Goal: Information Seeking & Learning: Learn about a topic

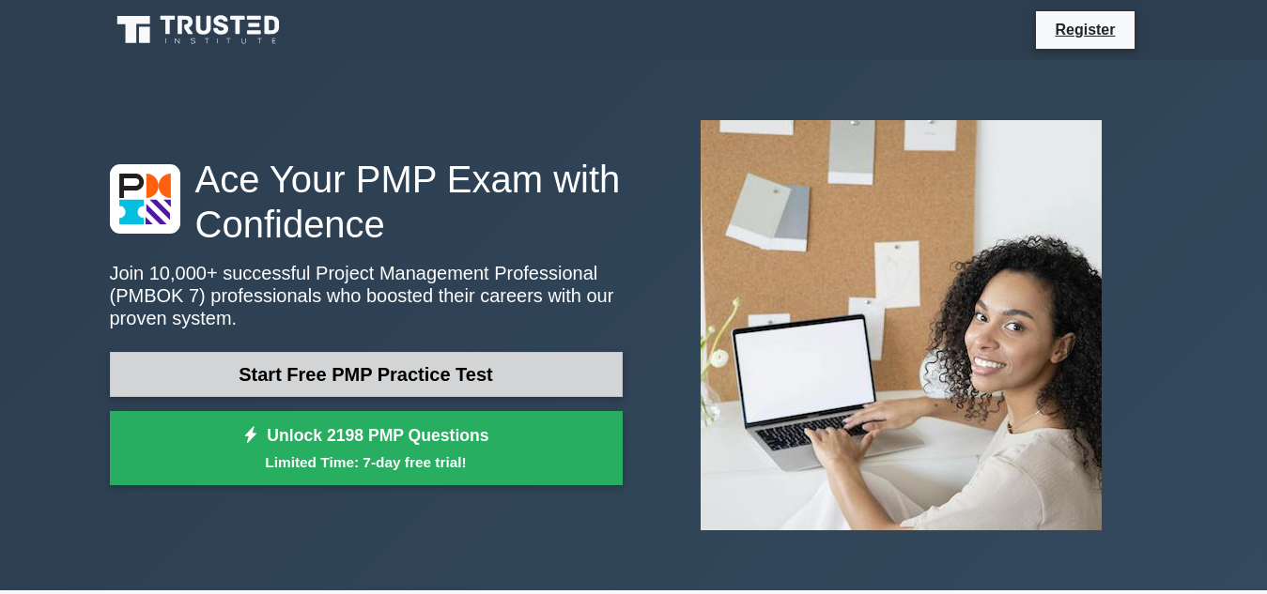
click at [422, 370] on link "Start Free PMP Practice Test" at bounding box center [366, 374] width 513 height 45
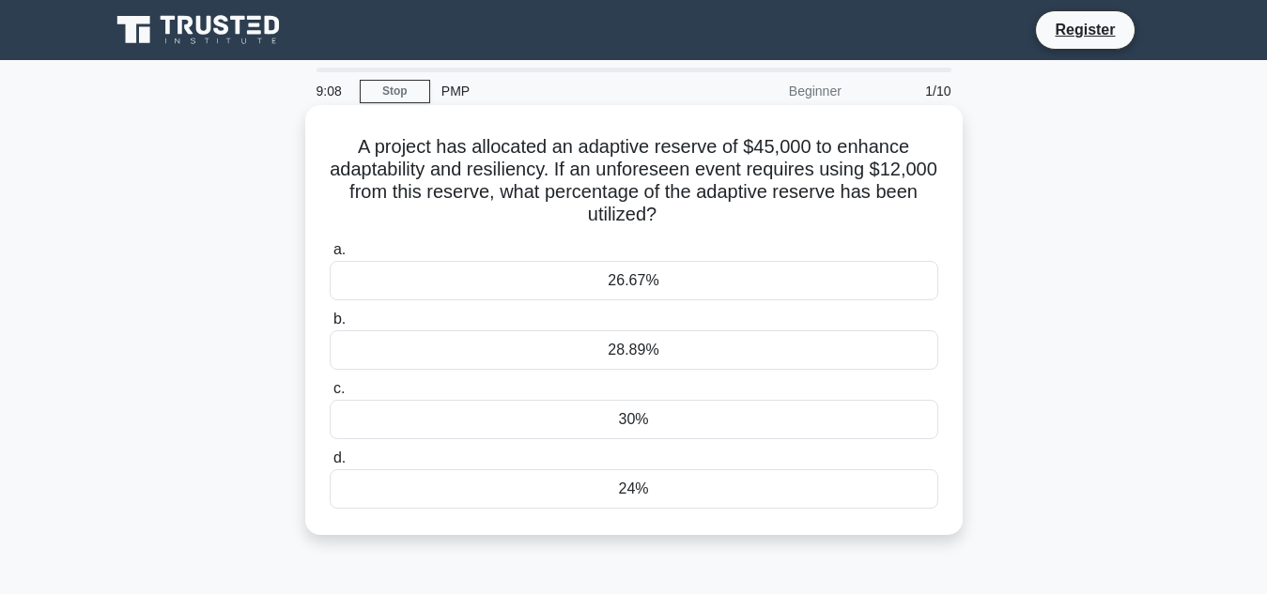
click at [677, 278] on div "26.67%" at bounding box center [634, 280] width 608 height 39
click at [330, 256] on input "a. 26.67%" at bounding box center [330, 250] width 0 height 12
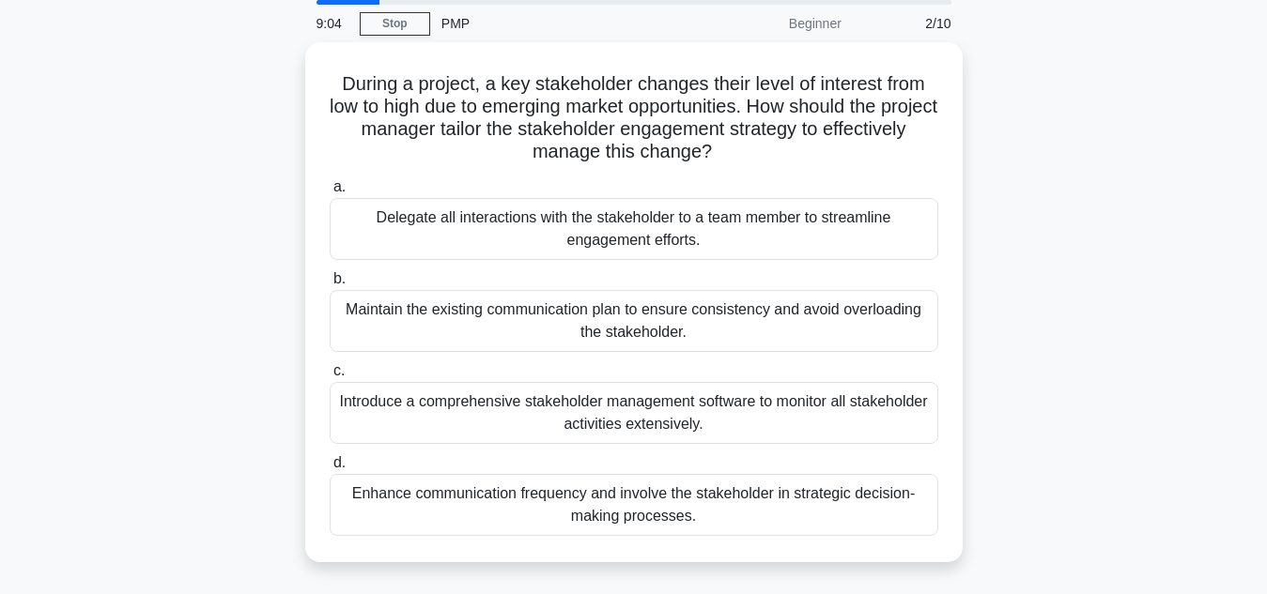
scroll to position [66, 0]
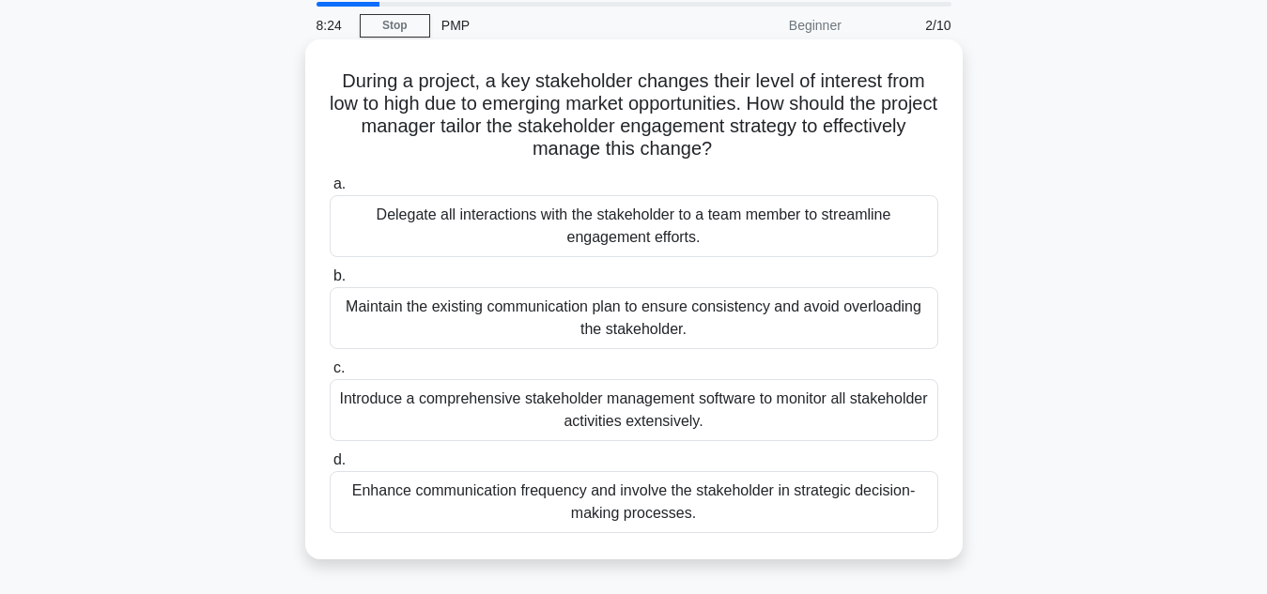
click at [704, 223] on div "Delegate all interactions with the stakeholder to a team member to streamline e…" at bounding box center [634, 226] width 608 height 62
click at [330, 191] on input "a. Delegate all interactions with the stakeholder to a team member to streamlin…" at bounding box center [330, 184] width 0 height 12
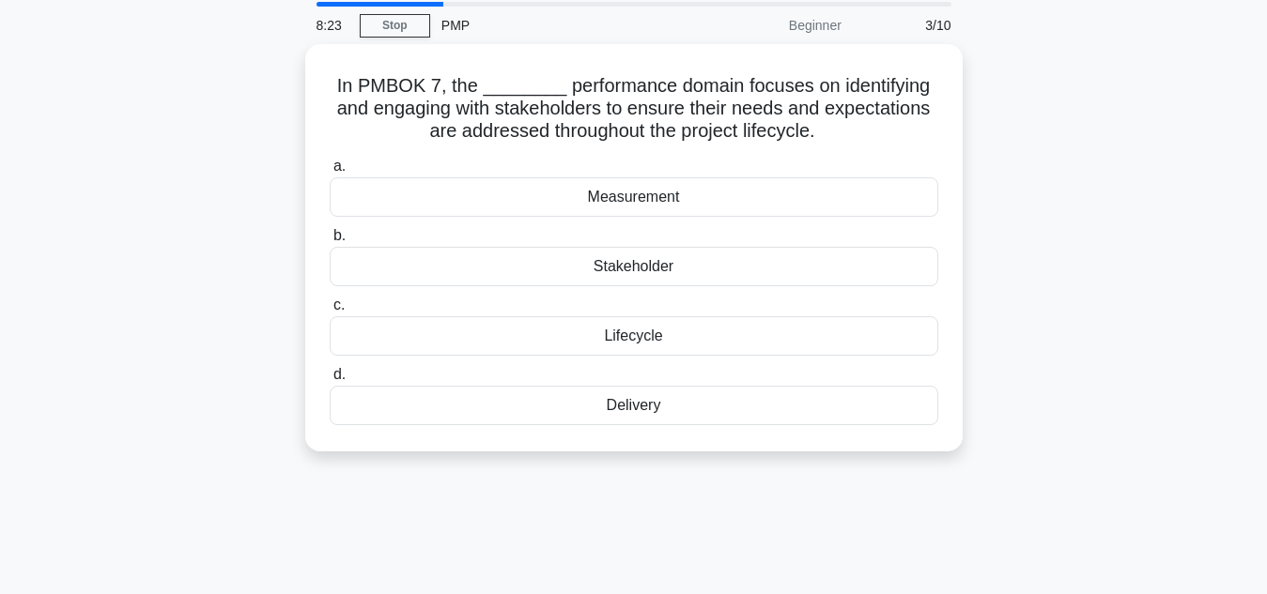
scroll to position [0, 0]
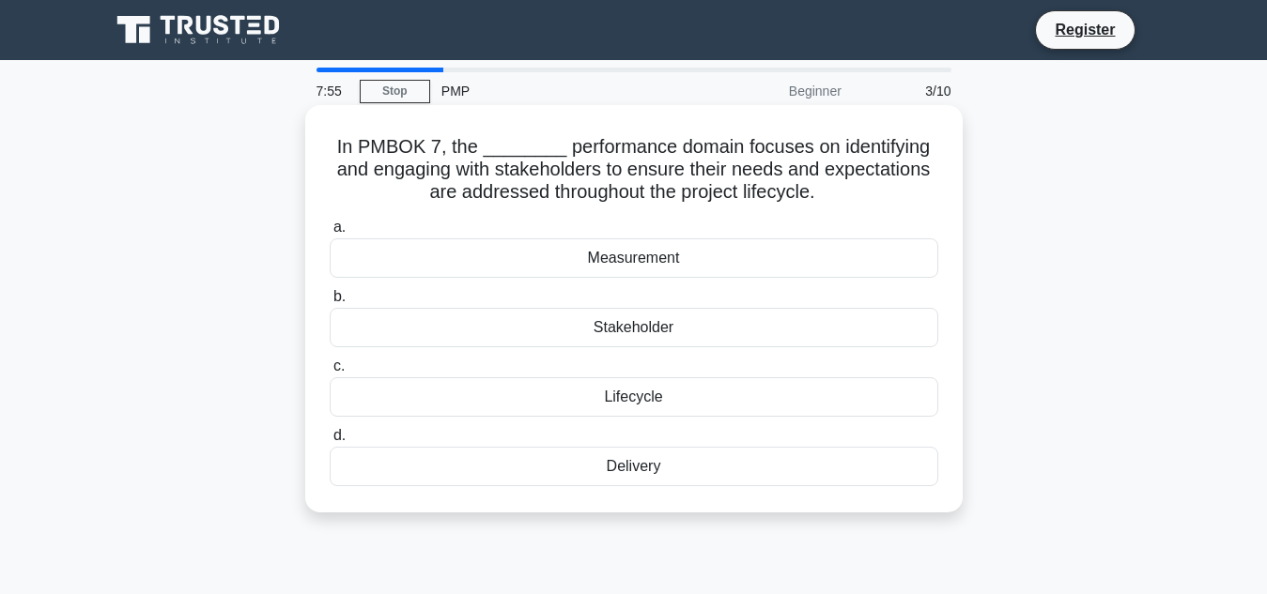
click at [697, 332] on div "Stakeholder" at bounding box center [634, 327] width 608 height 39
click at [330, 303] on input "b. Stakeholder" at bounding box center [330, 297] width 0 height 12
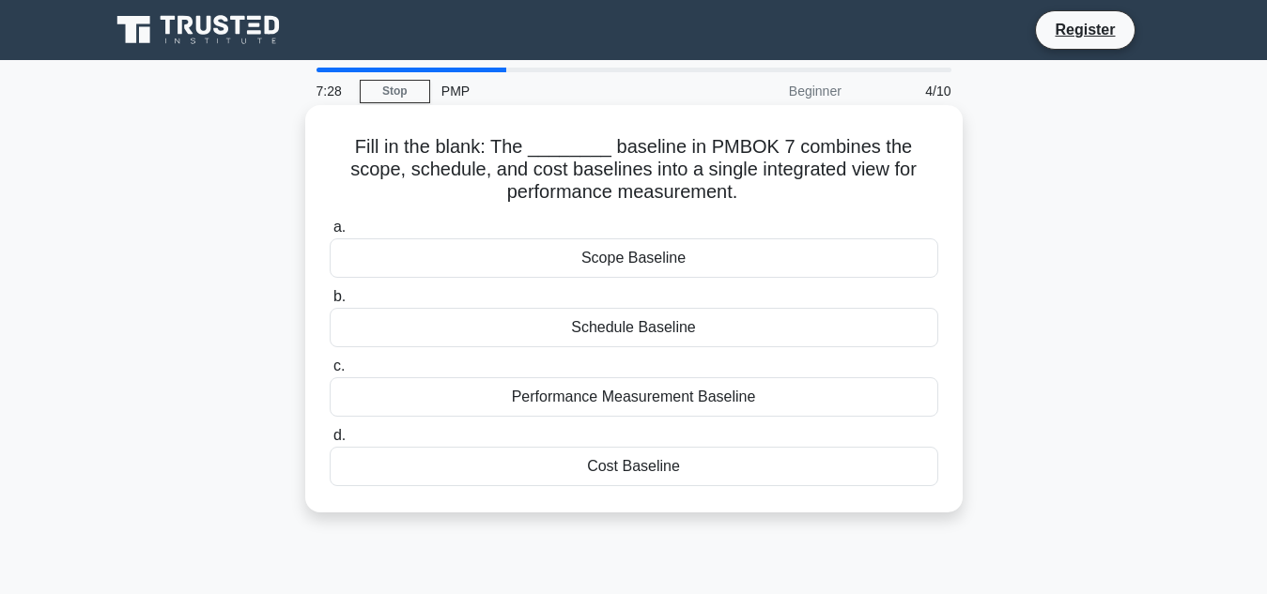
click at [711, 402] on div "Performance Measurement Baseline" at bounding box center [634, 396] width 608 height 39
click at [330, 373] on input "c. Performance Measurement Baseline" at bounding box center [330, 367] width 0 height 12
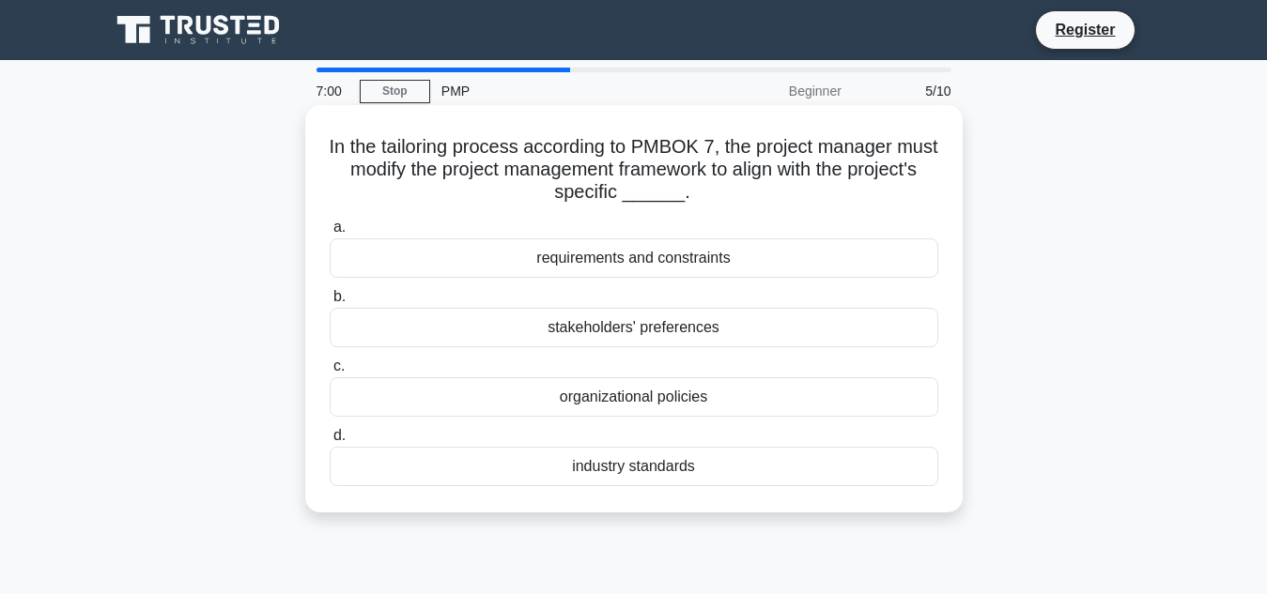
click at [705, 269] on div "requirements and constraints" at bounding box center [634, 257] width 608 height 39
click at [330, 234] on input "a. requirements and constraints" at bounding box center [330, 228] width 0 height 12
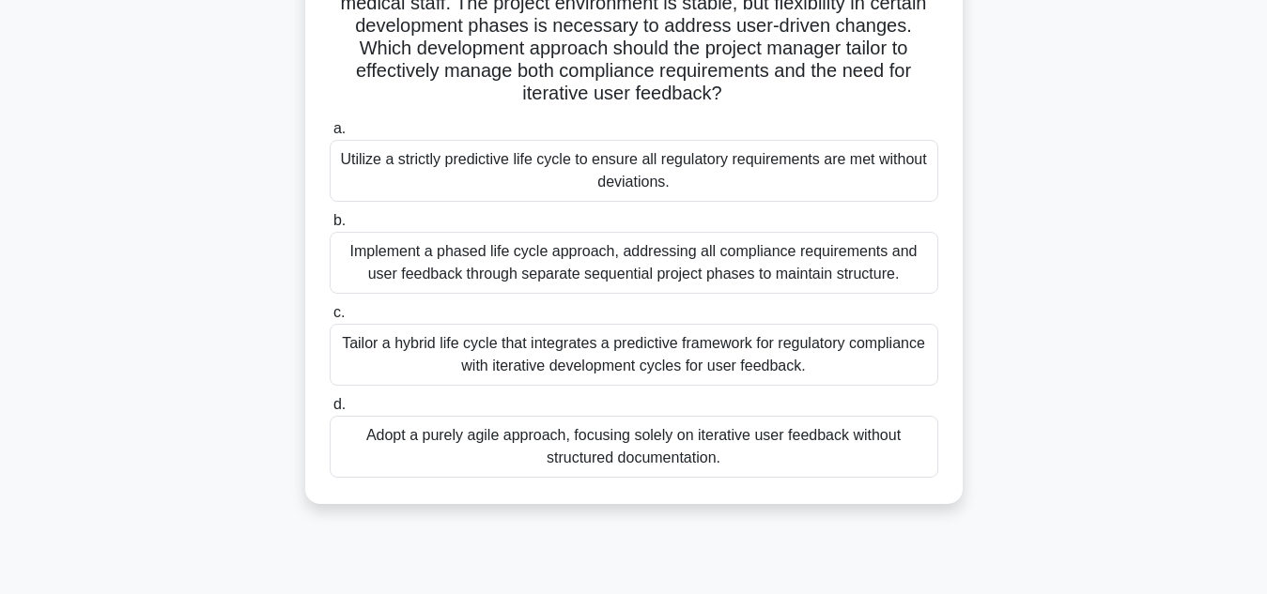
scroll to position [246, 0]
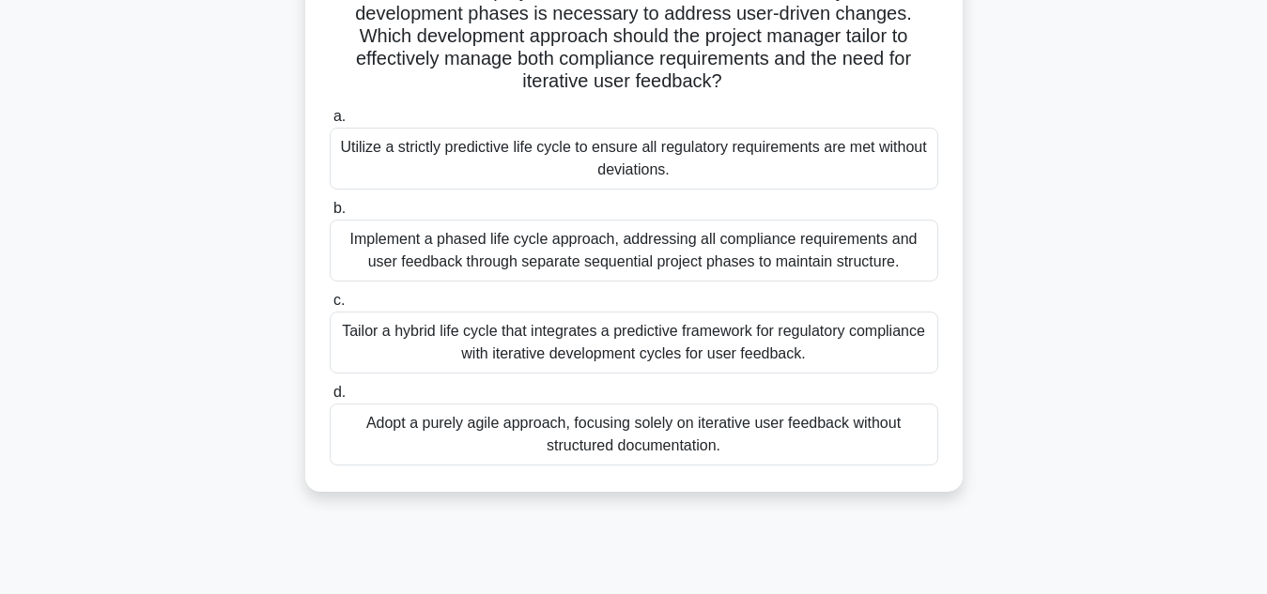
click at [685, 359] on div "Tailor a hybrid life cycle that integrates a predictive framework for regulator…" at bounding box center [634, 343] width 608 height 62
click at [330, 307] on input "c. Tailor a hybrid life cycle that integrates a predictive framework for regula…" at bounding box center [330, 301] width 0 height 12
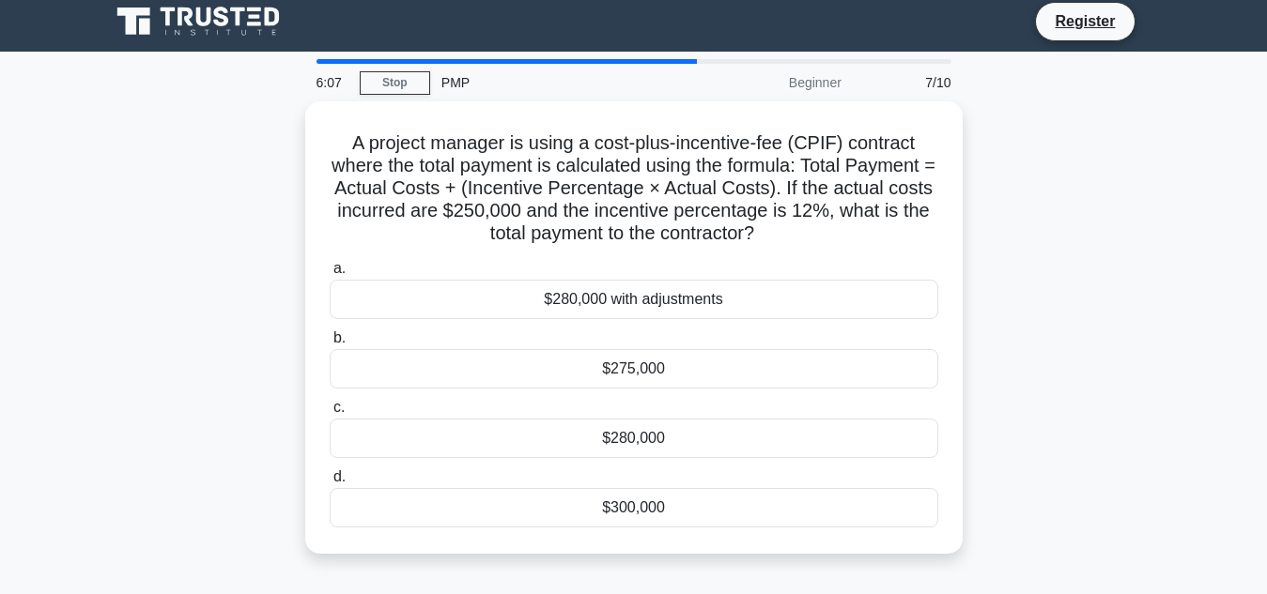
scroll to position [0, 0]
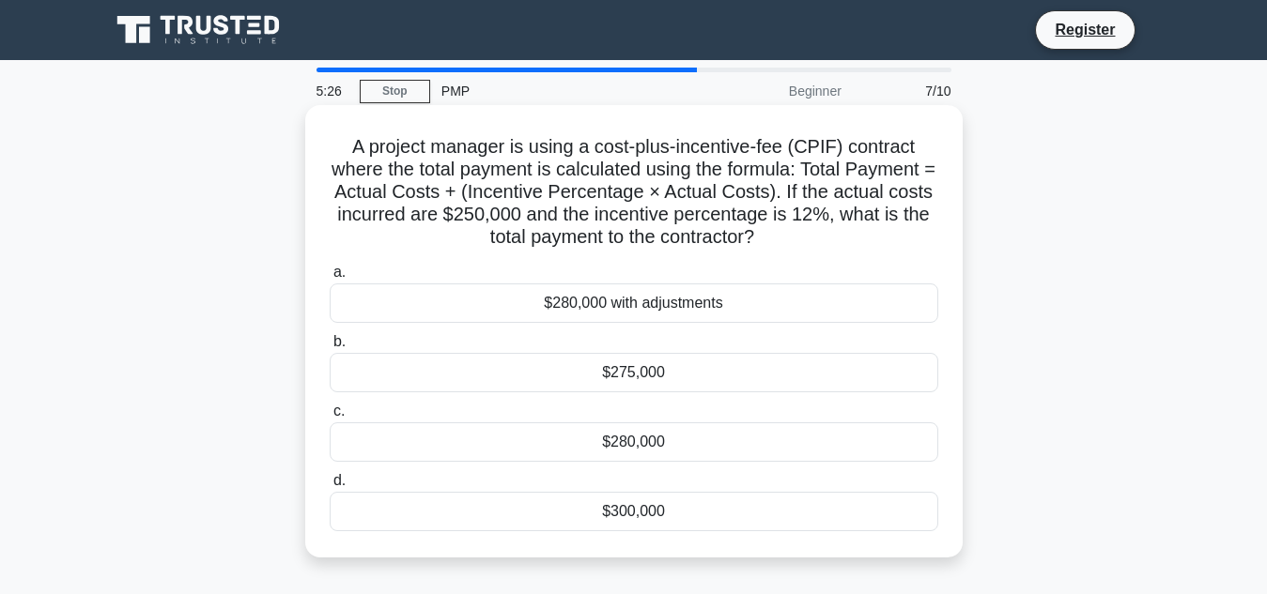
click at [674, 446] on div "$280,000" at bounding box center [634, 442] width 608 height 39
click at [330, 418] on input "c. $280,000" at bounding box center [330, 412] width 0 height 12
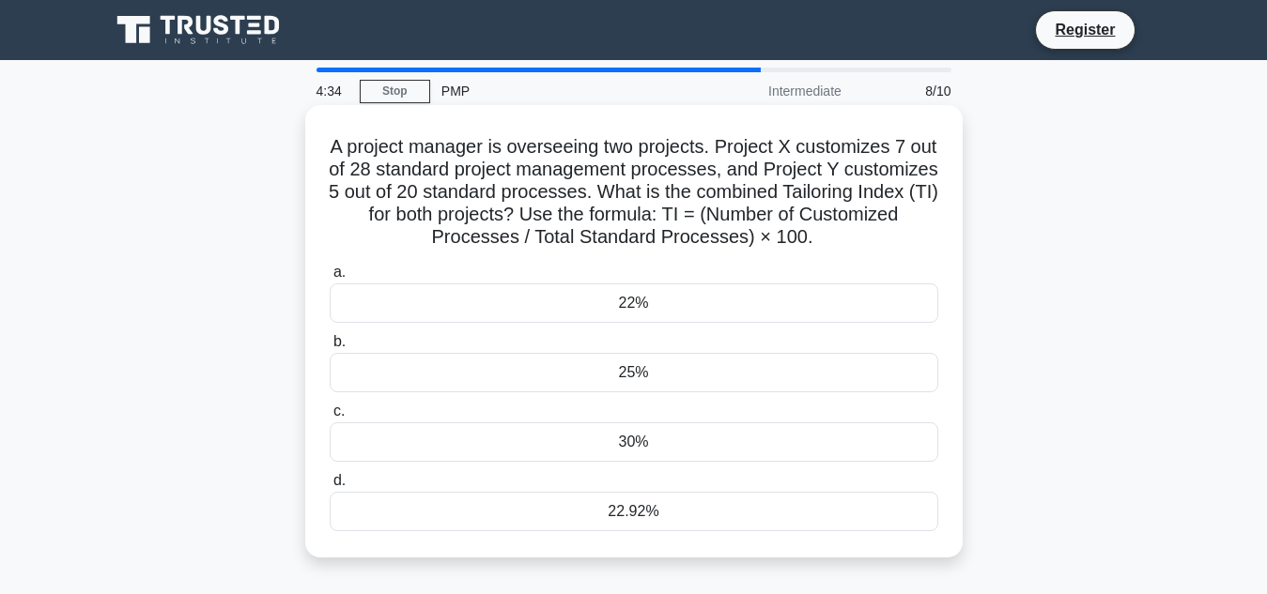
click at [666, 381] on div "25%" at bounding box center [634, 372] width 608 height 39
click at [330, 348] on input "b. 25%" at bounding box center [330, 342] width 0 height 12
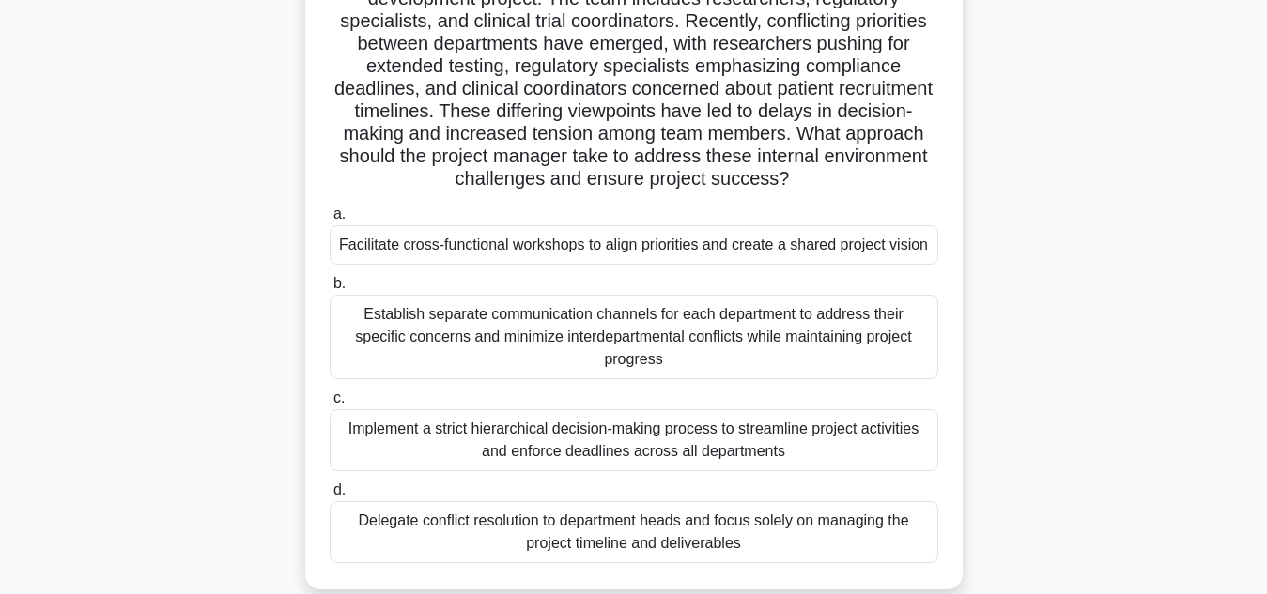
scroll to position [179, 0]
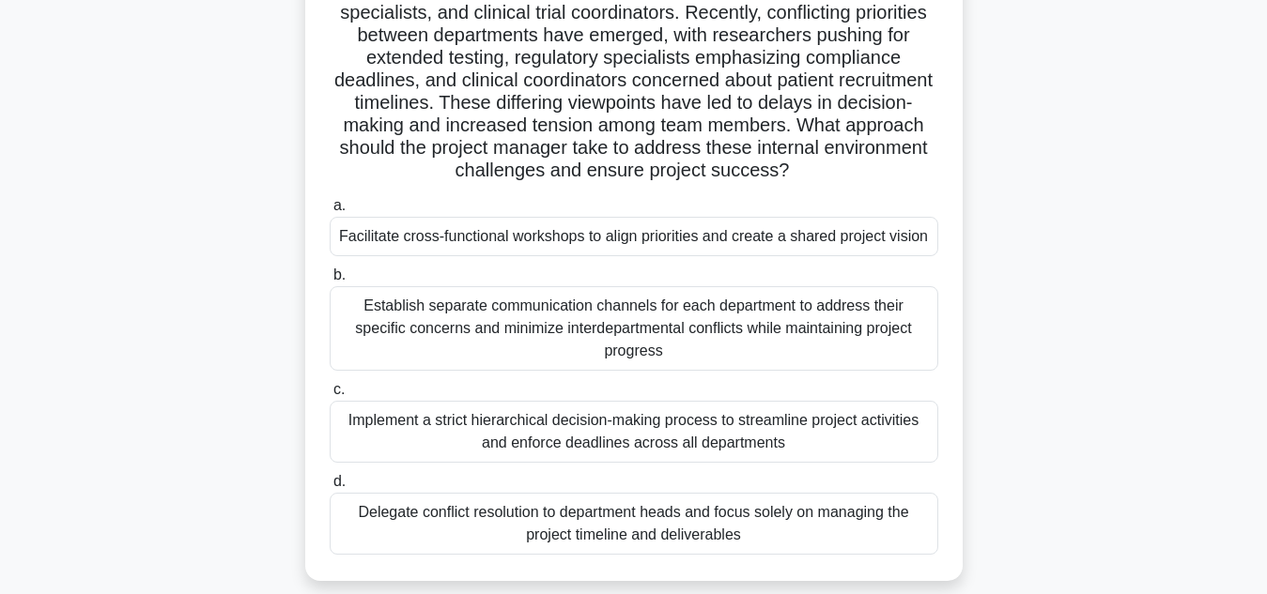
click at [638, 242] on div "Facilitate cross-functional workshops to align priorities and create a shared p…" at bounding box center [634, 236] width 608 height 39
click at [330, 212] on input "a. Facilitate cross-functional workshops to align priorities and create a share…" at bounding box center [330, 206] width 0 height 12
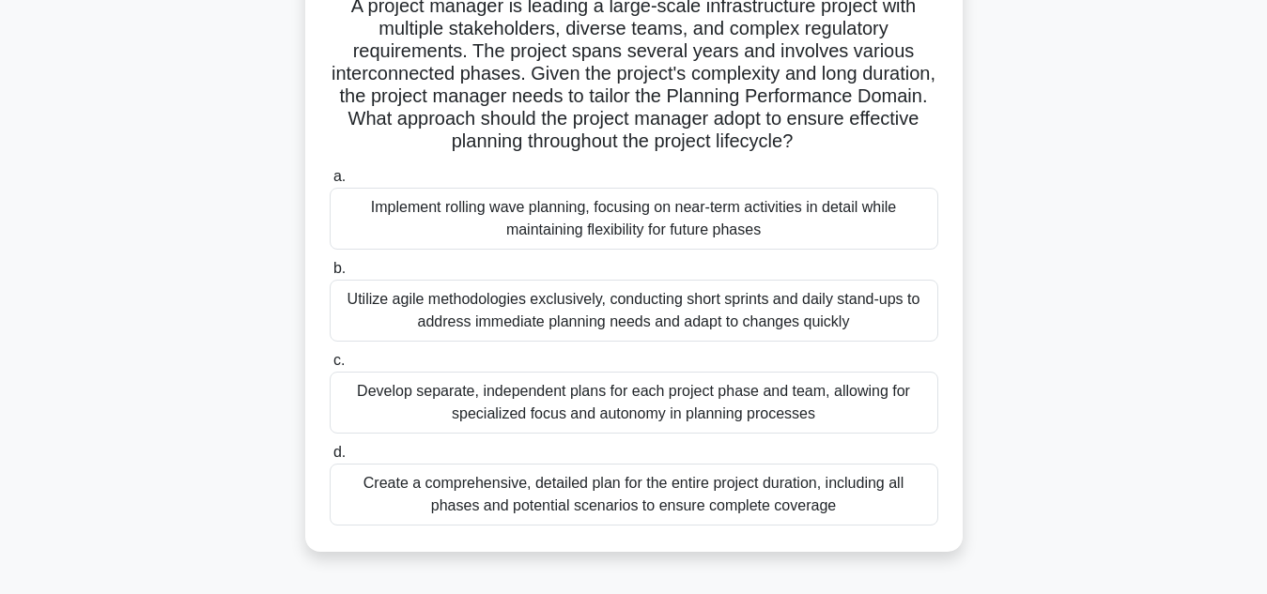
scroll to position [150, 0]
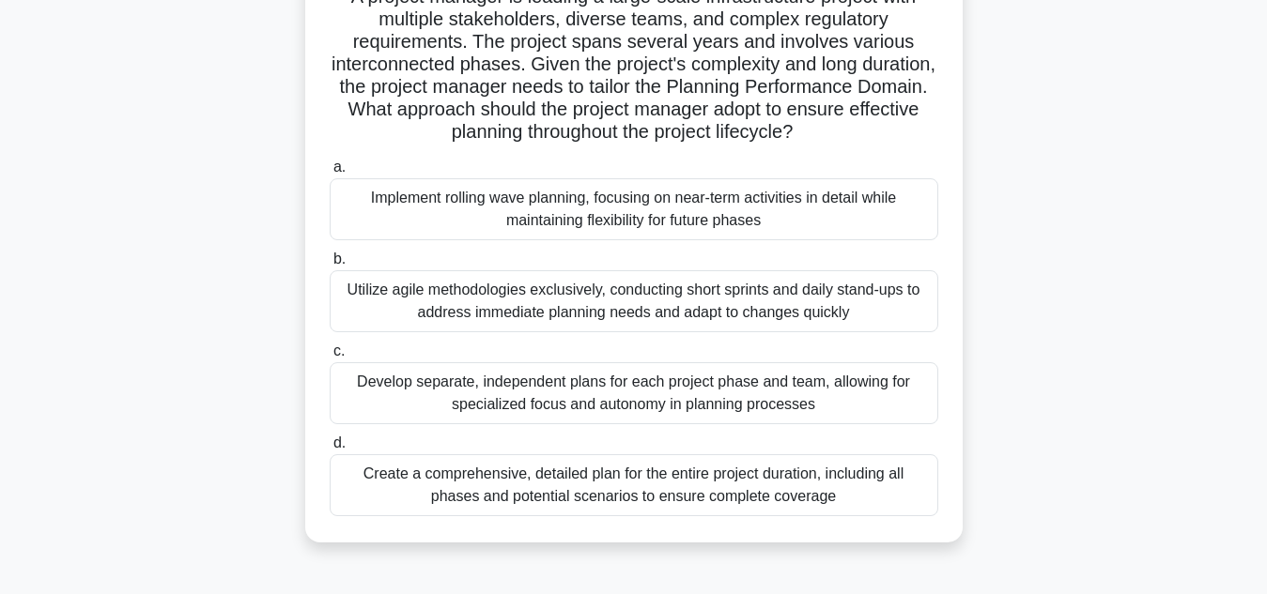
click at [709, 479] on div "Create a comprehensive, detailed plan for the entire project duration, includin…" at bounding box center [634, 485] width 608 height 62
click at [330, 450] on input "d. Create a comprehensive, detailed plan for the entire project duration, inclu…" at bounding box center [330, 444] width 0 height 12
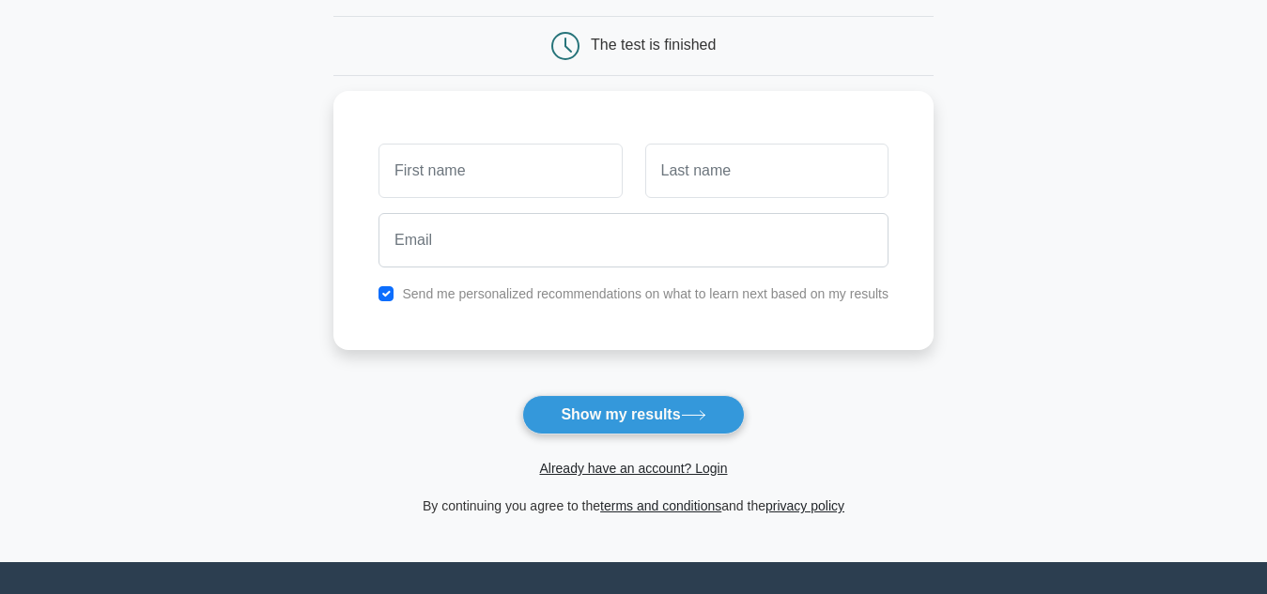
scroll to position [200, 0]
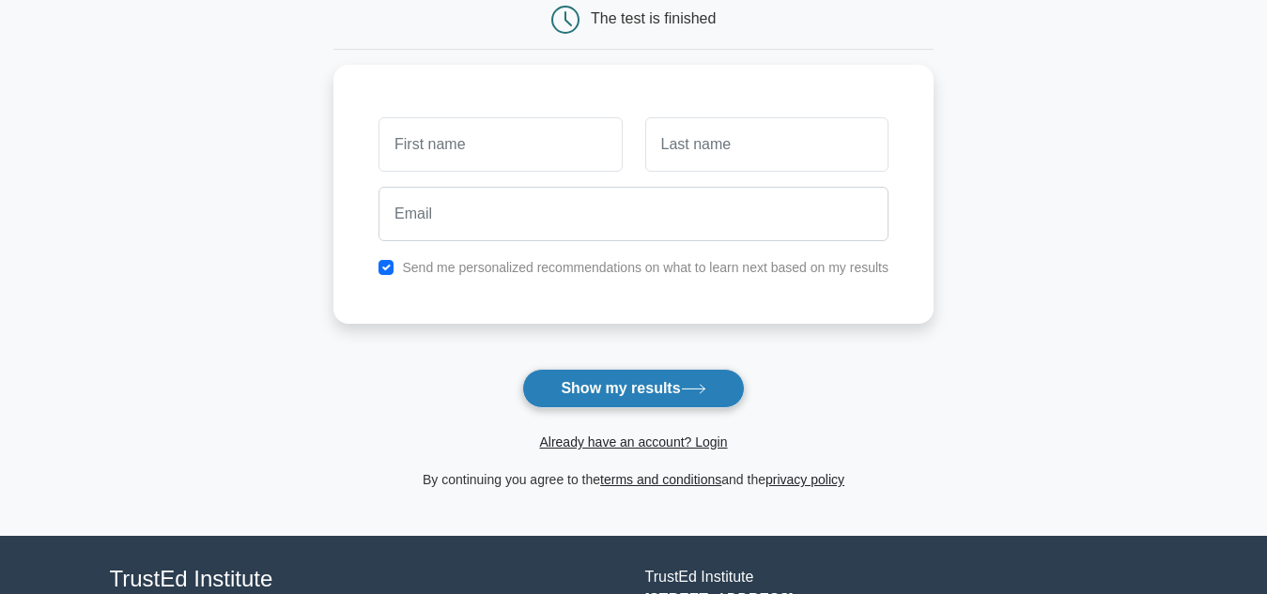
click at [611, 387] on button "Show my results" at bounding box center [633, 388] width 222 height 39
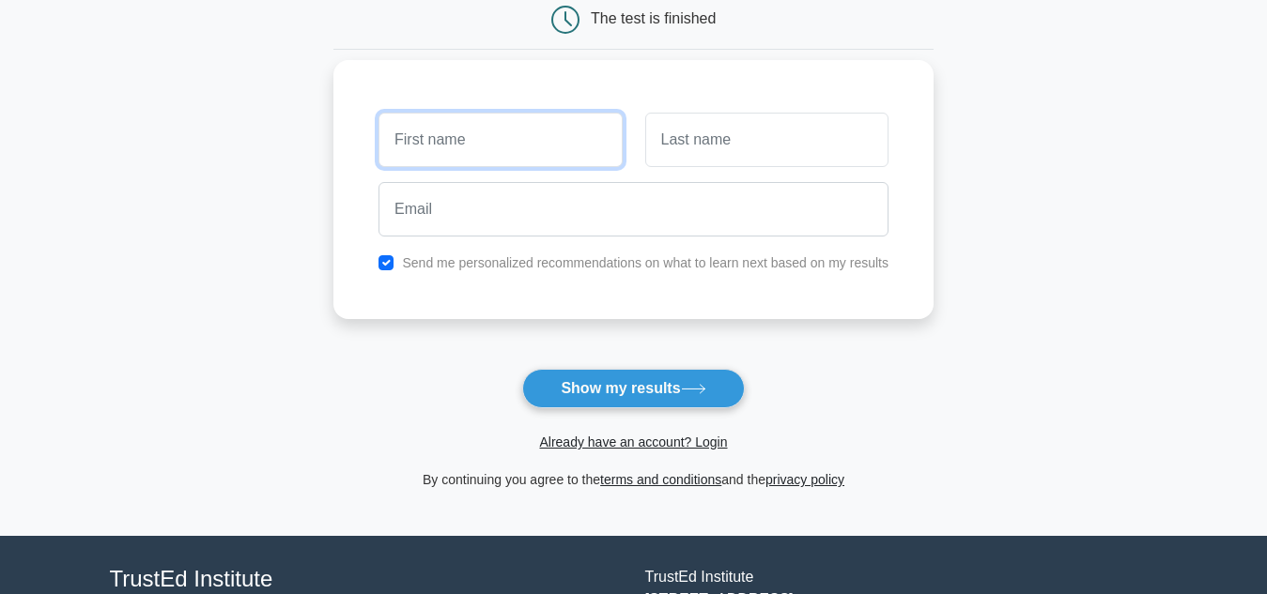
click at [574, 130] on input "text" at bounding box center [499, 140] width 243 height 54
type input "vignesgkumar"
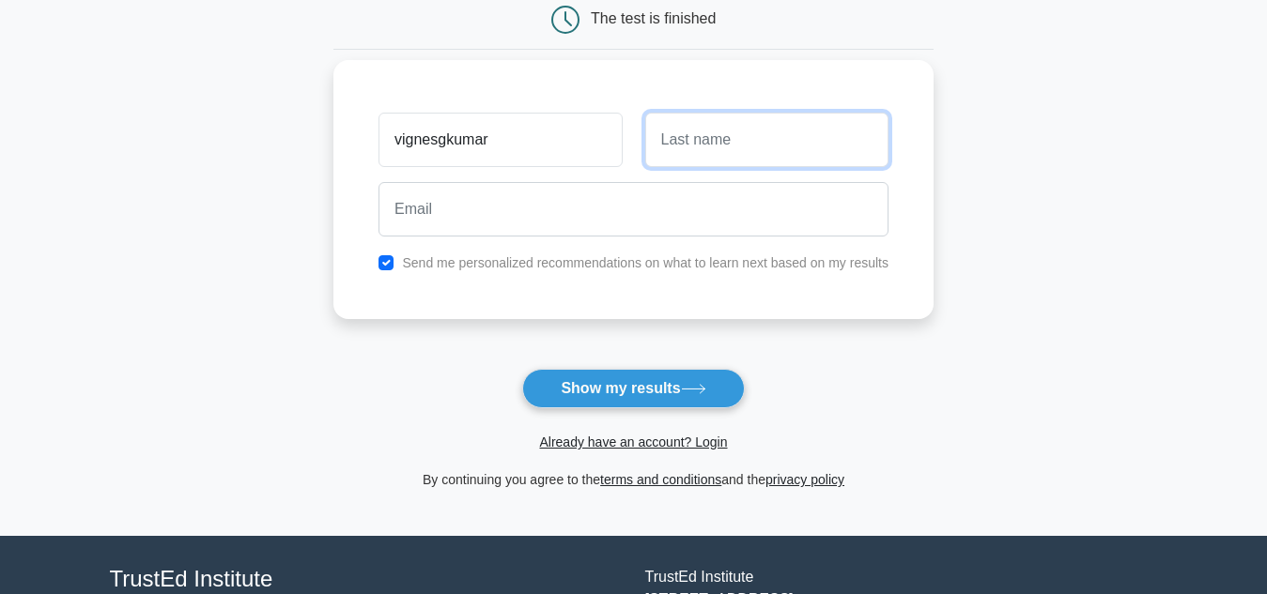
click at [710, 136] on input "text" at bounding box center [766, 140] width 243 height 54
type input "a"
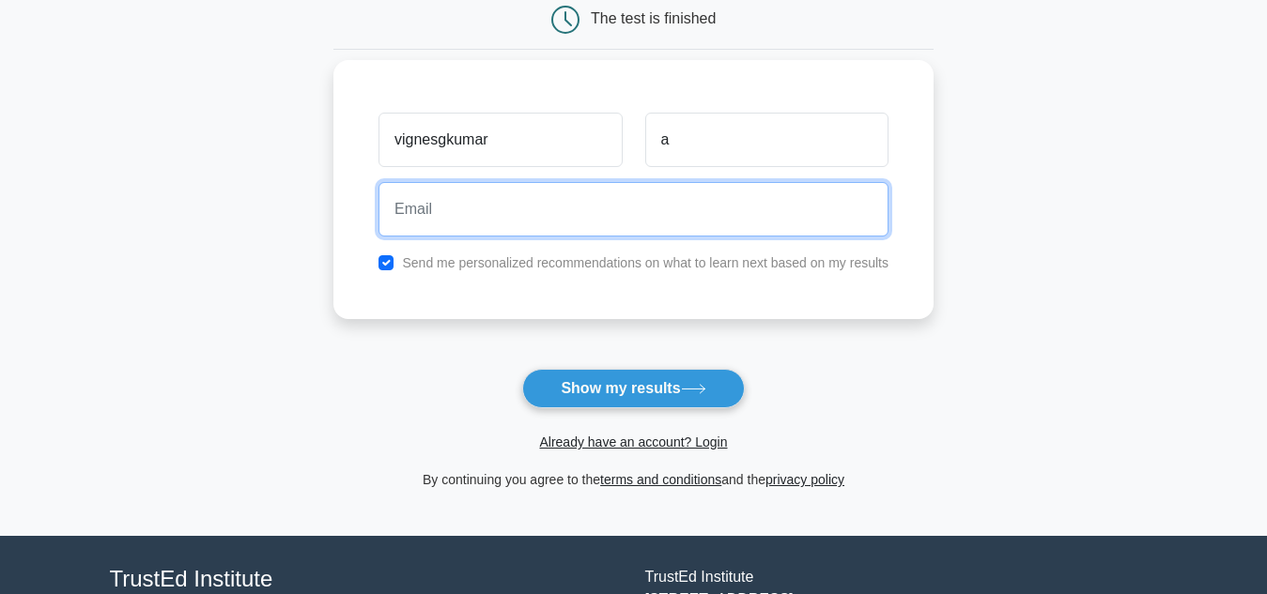
click at [653, 220] on input "email" at bounding box center [633, 209] width 510 height 54
type input "vigippy007@gmail.com"
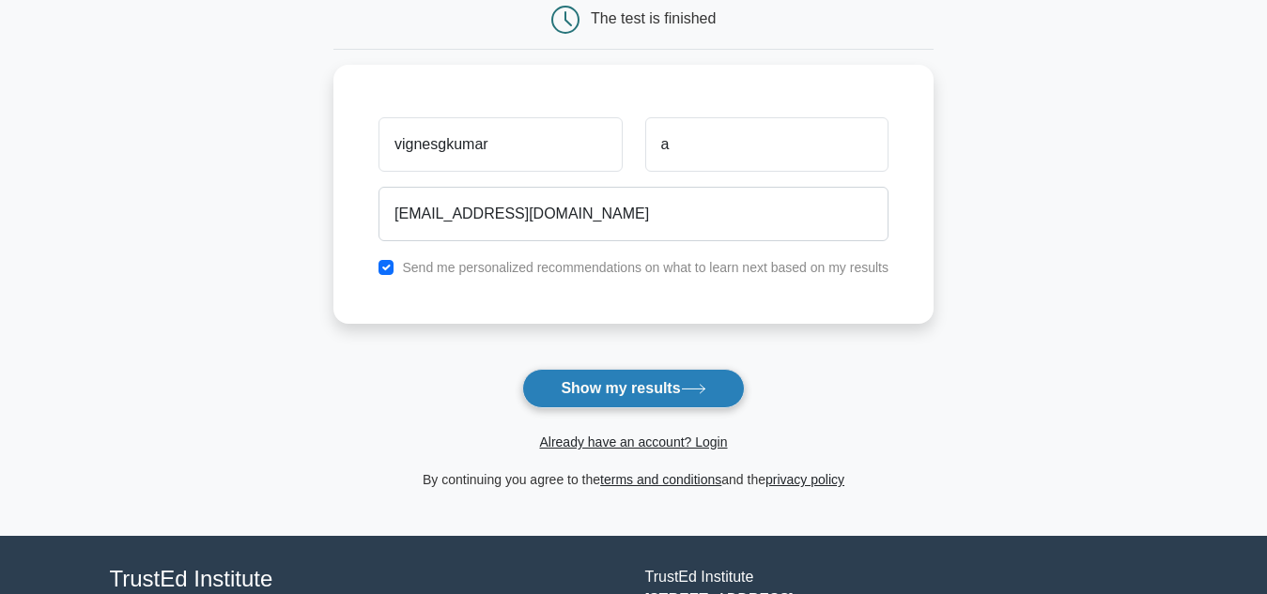
click at [593, 397] on button "Show my results" at bounding box center [633, 388] width 222 height 39
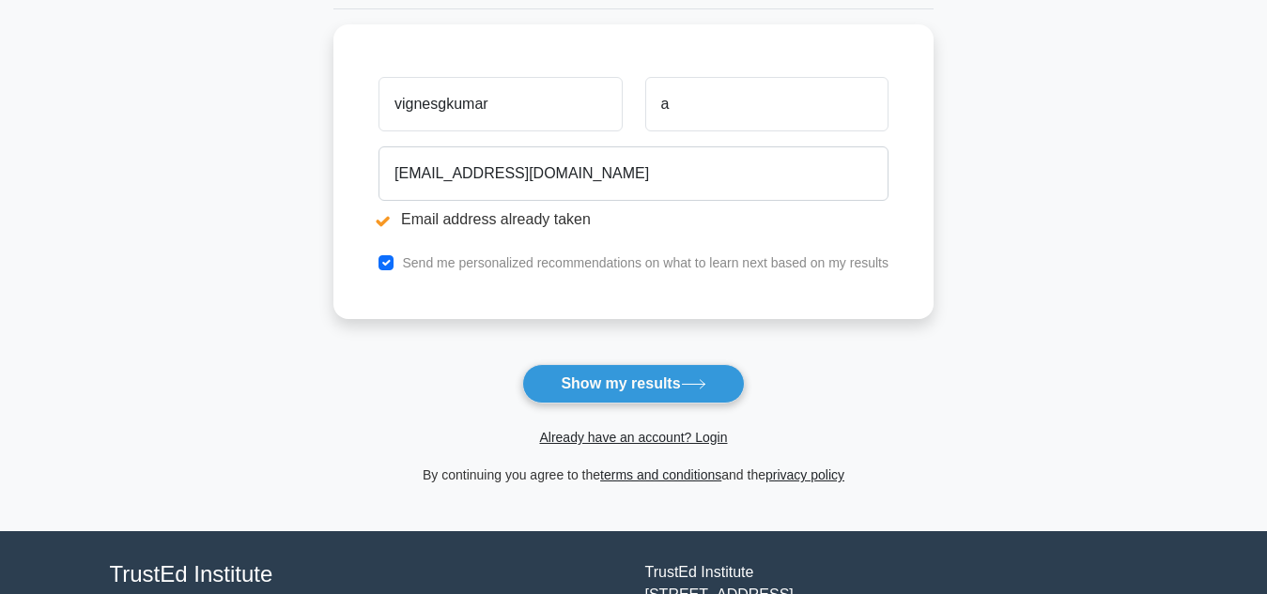
scroll to position [356, 0]
